Goal: Navigation & Orientation: Find specific page/section

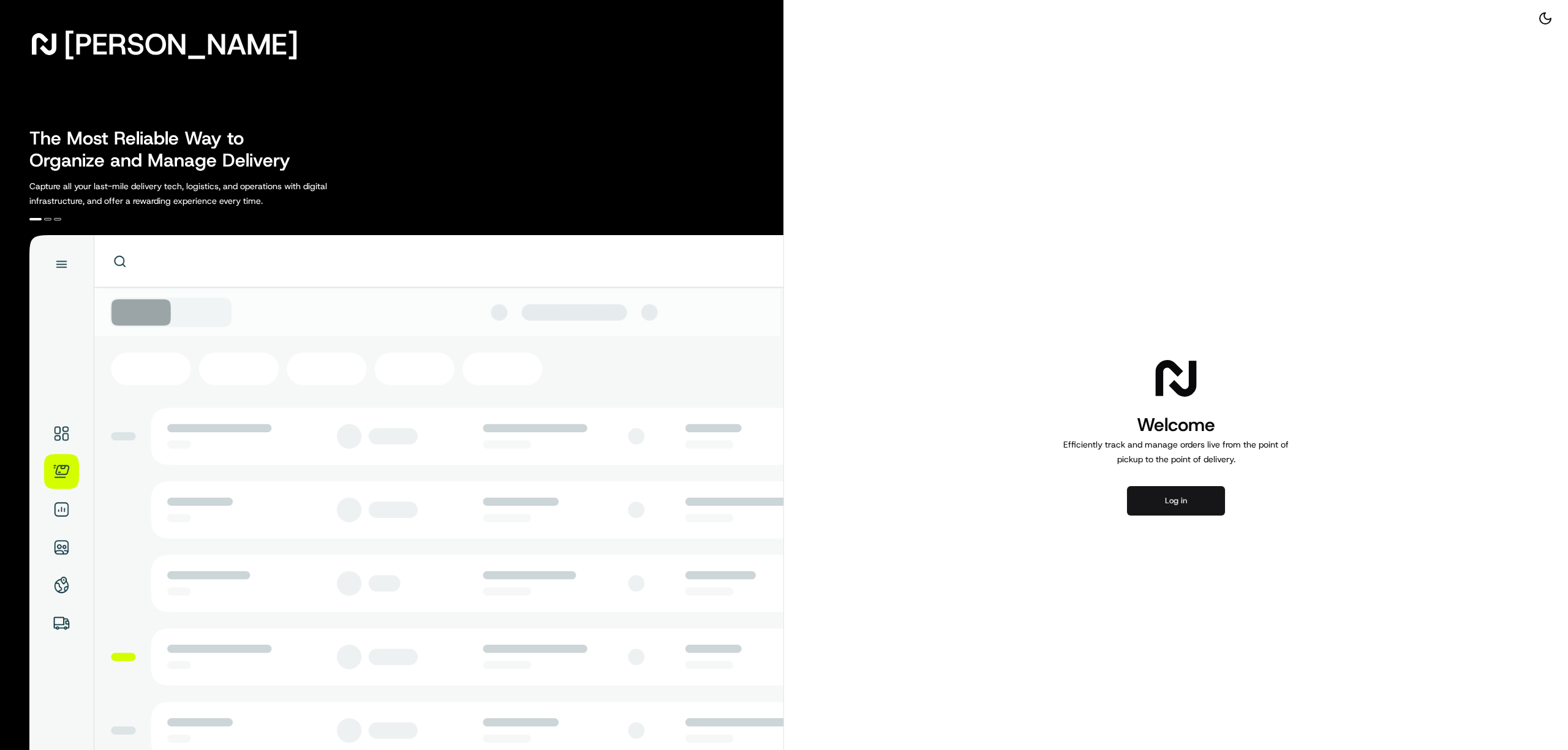
click at [1196, 503] on button "Log in" at bounding box center [1176, 501] width 98 height 29
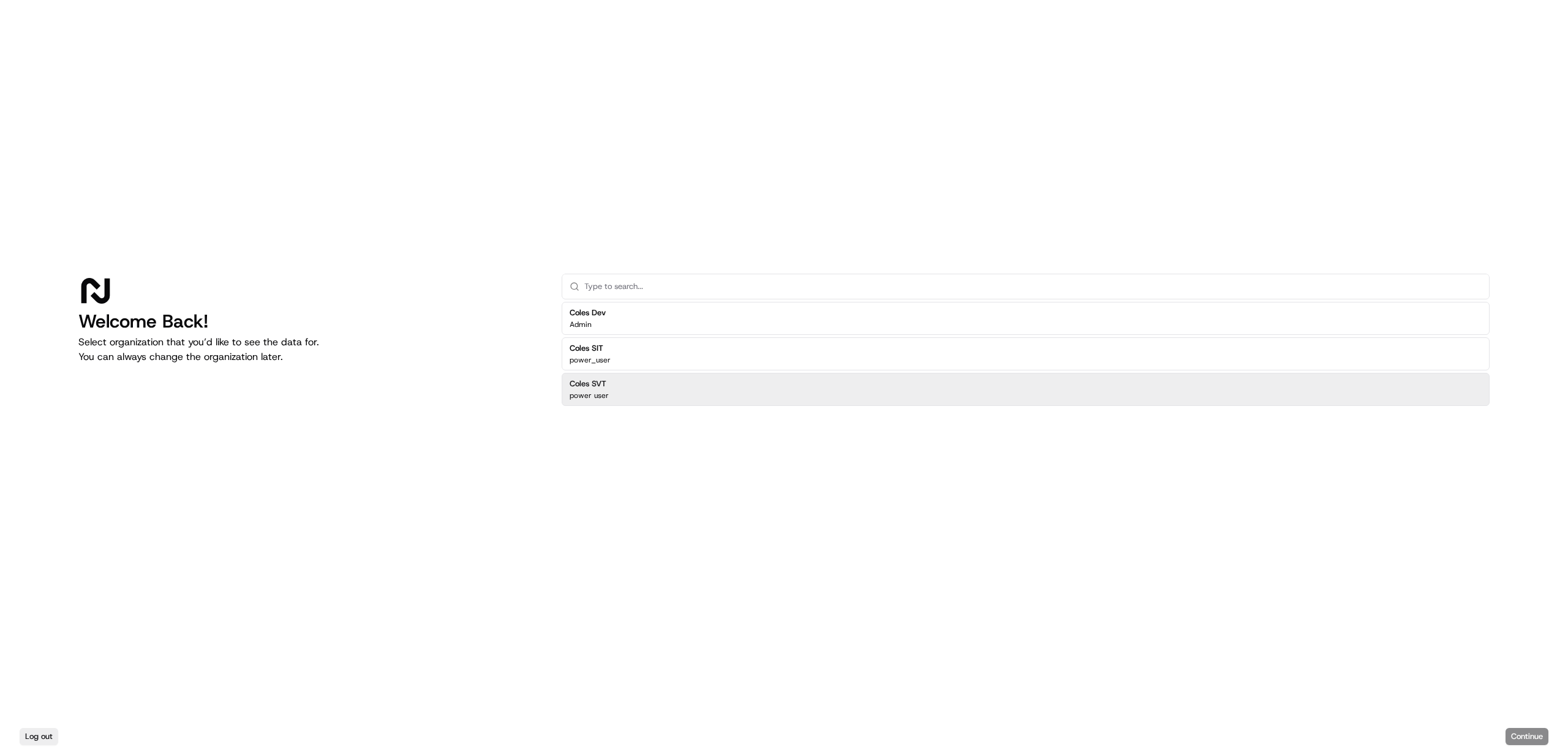
click at [628, 397] on div "Coles SVT power user" at bounding box center [1026, 389] width 928 height 33
click at [1530, 735] on button "Continue" at bounding box center [1527, 737] width 43 height 17
